Goal: Find specific page/section

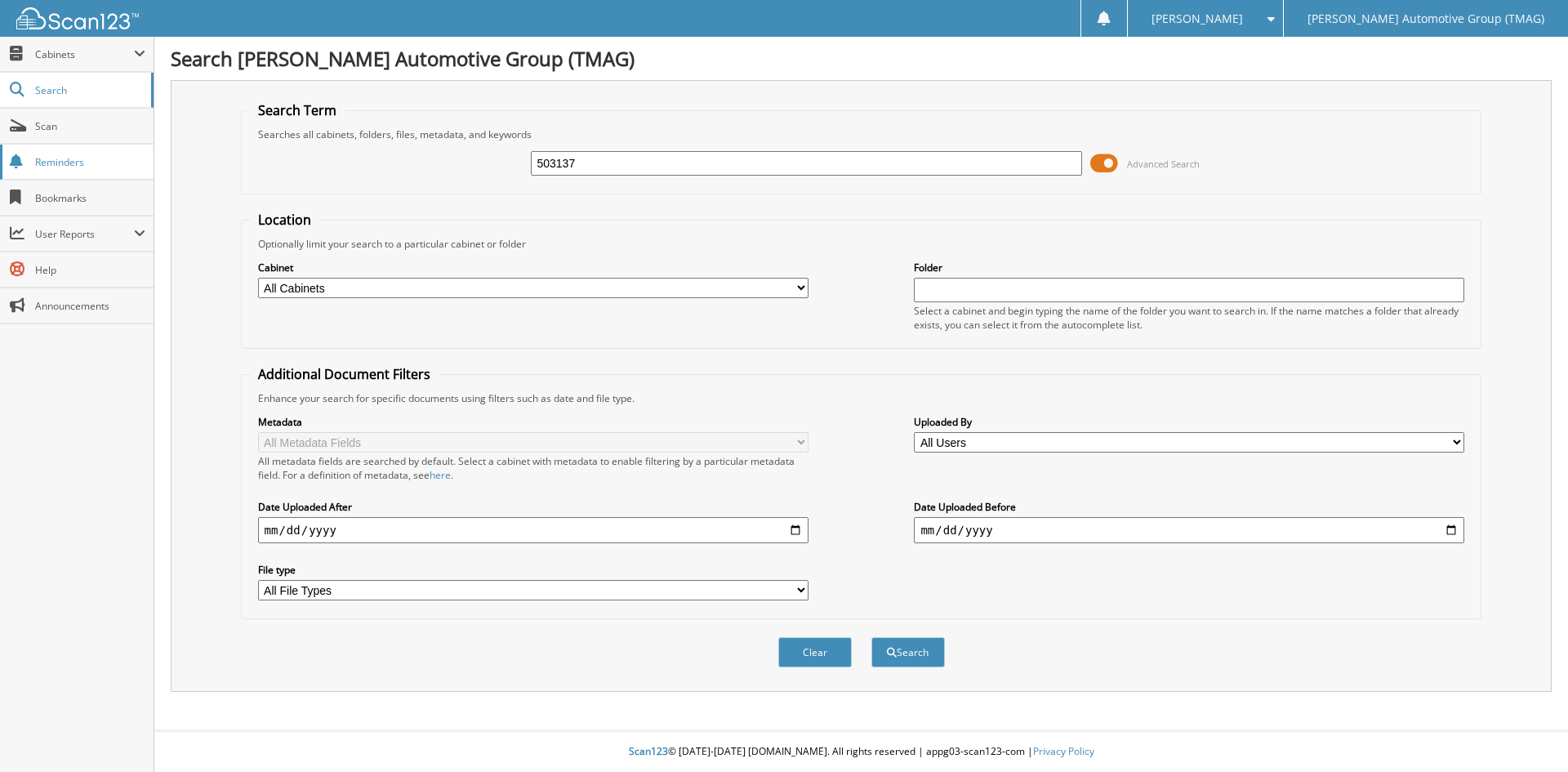
type input "503137"
click at [872, 638] on button "Search" at bounding box center [908, 653] width 73 height 30
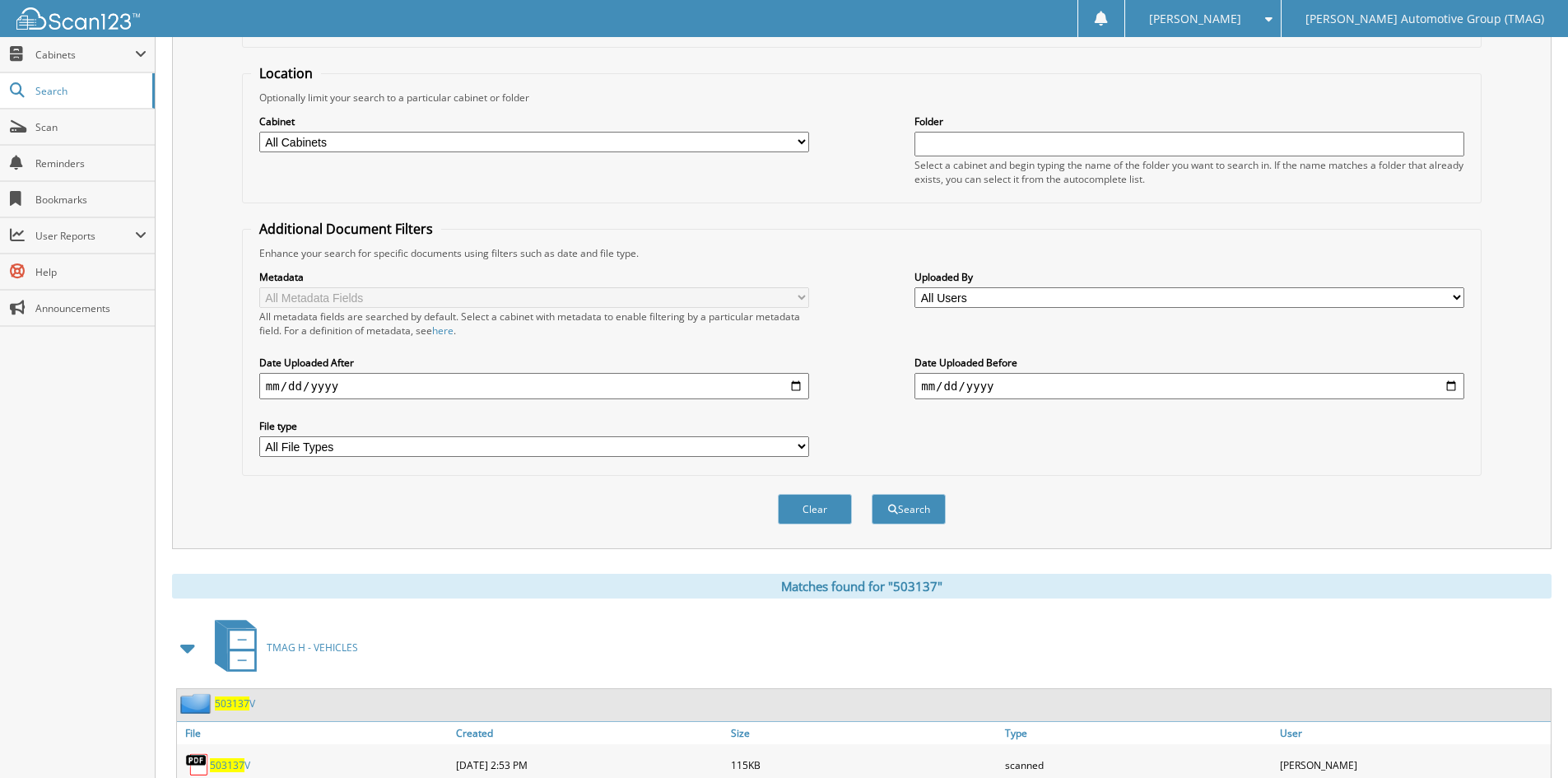
scroll to position [408, 0]
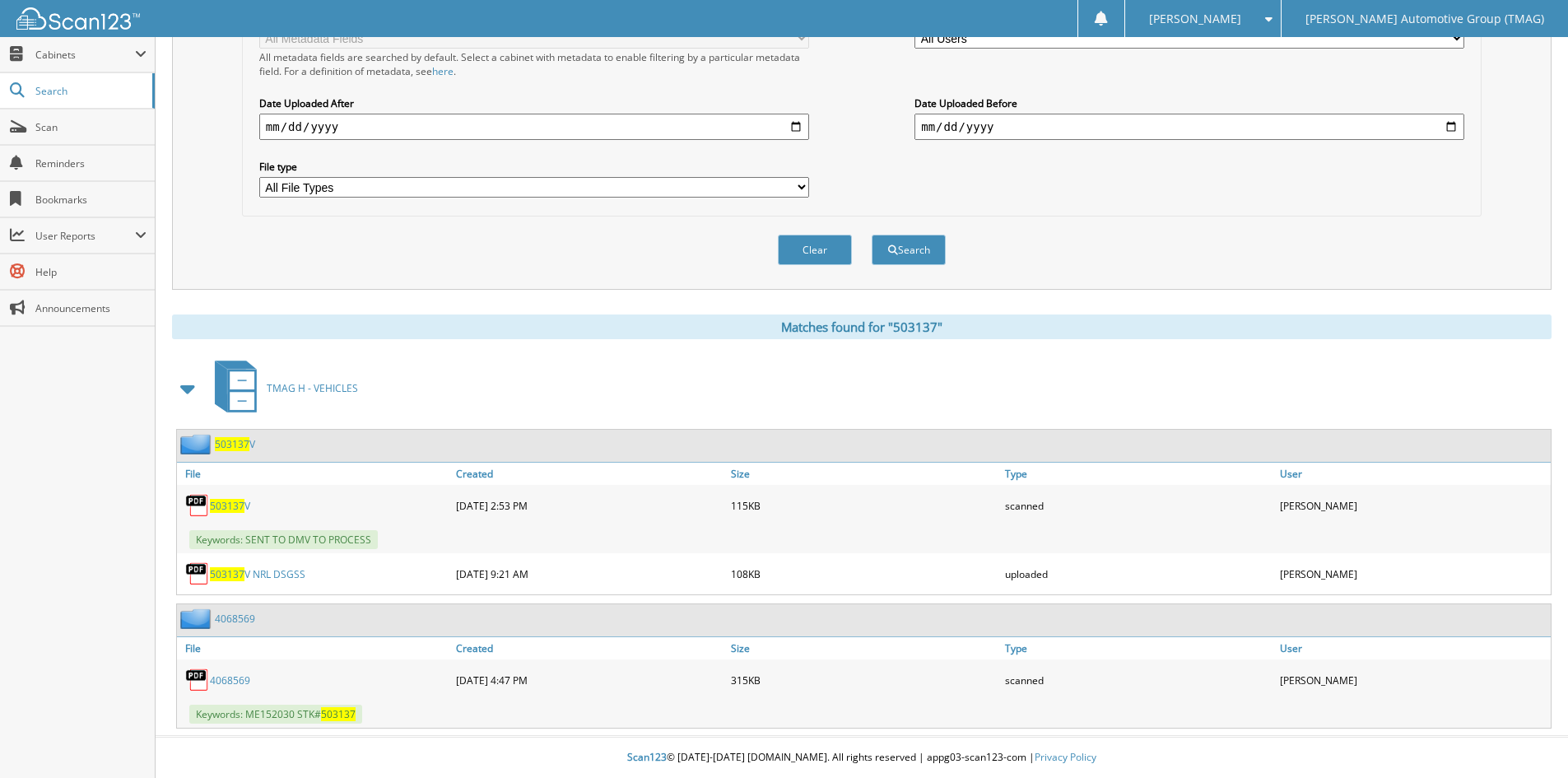
click at [232, 444] on span "503137" at bounding box center [231, 444] width 34 height 14
